Goal: Check status: Check status

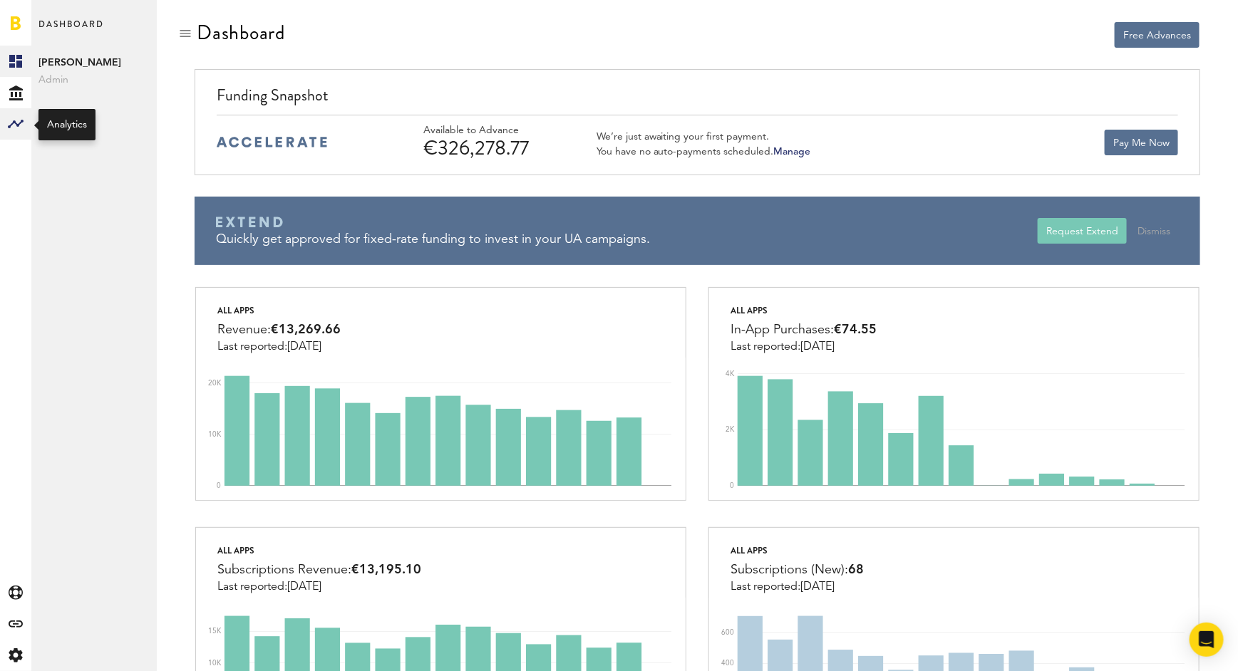
click at [15, 125] on rect at bounding box center [15, 123] width 17 height 17
click at [90, 53] on link "Monetization" at bounding box center [93, 61] width 125 height 31
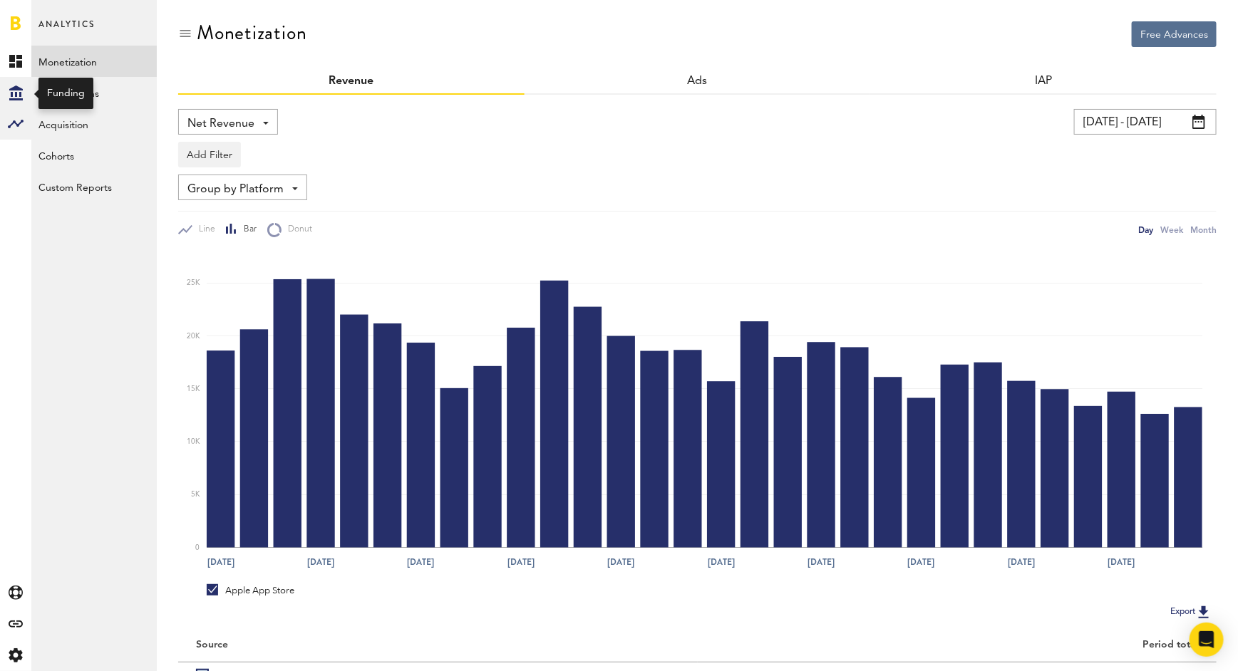
click at [18, 83] on div "Created with Sketch." at bounding box center [15, 92] width 31 height 31
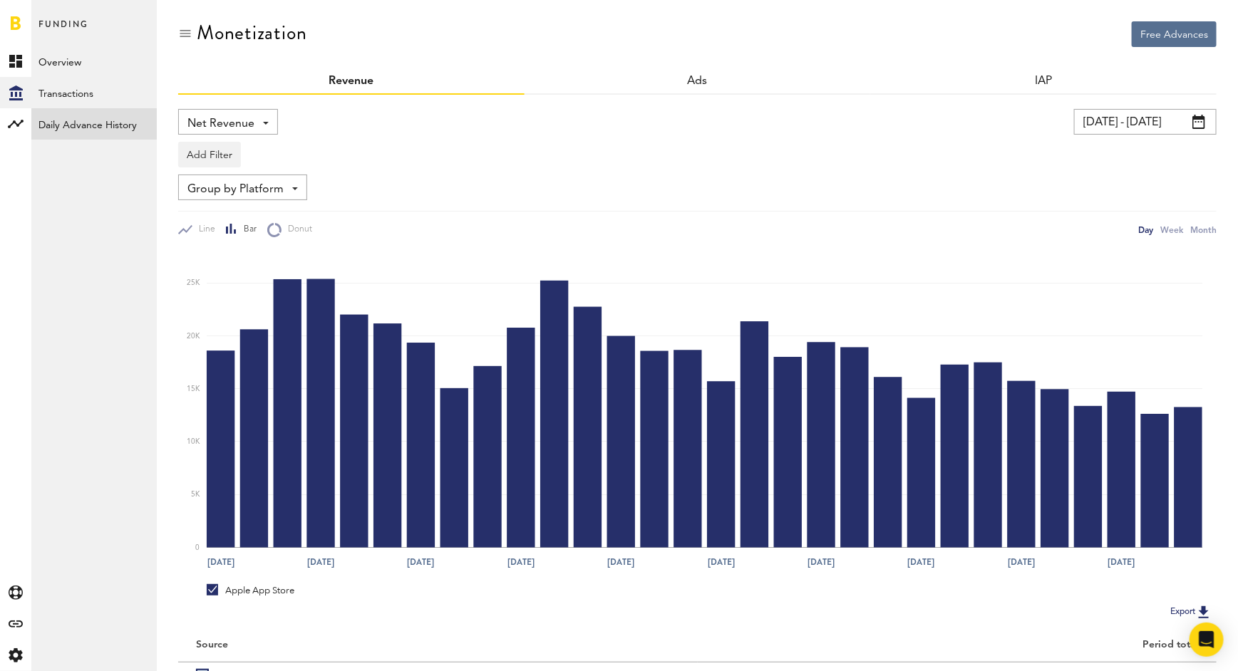
click at [92, 118] on link "Daily Advance History" at bounding box center [93, 123] width 125 height 31
